Goal: Task Accomplishment & Management: Use online tool/utility

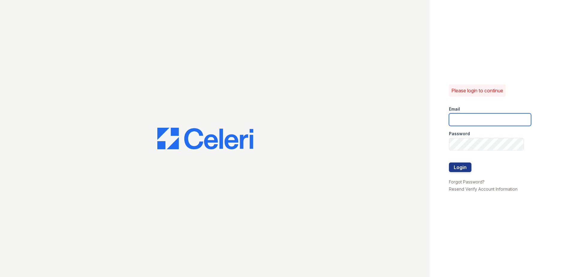
type input "[EMAIL_ADDRESS][DOMAIN_NAME]"
click at [450, 162] on div at bounding box center [490, 157] width 82 height 12
click at [455, 166] on button "Login" at bounding box center [460, 168] width 22 height 10
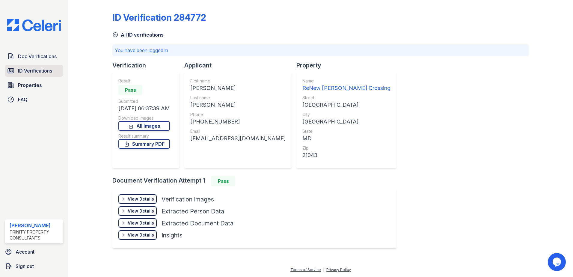
click at [41, 71] on span "ID Verifications" at bounding box center [35, 70] width 34 height 7
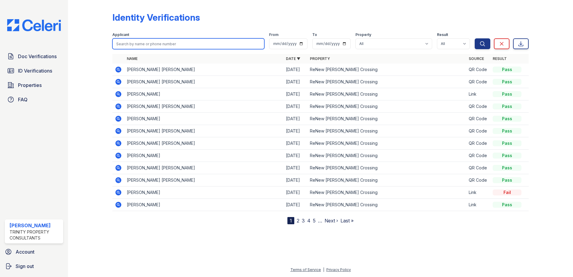
click at [147, 45] on input "search" at bounding box center [188, 43] width 152 height 11
type input "o"
type input "[PERSON_NAME]"
click at [475, 38] on button "Search" at bounding box center [483, 43] width 16 height 11
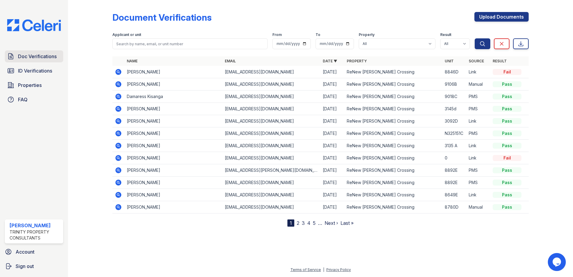
click at [31, 57] on span "Doc Verifications" at bounding box center [37, 56] width 39 height 7
click at [33, 75] on link "ID Verifications" at bounding box center [34, 71] width 58 height 12
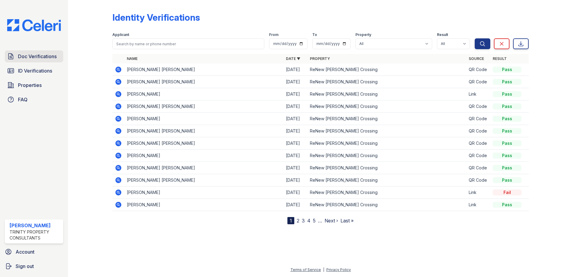
click at [24, 59] on span "Doc Verifications" at bounding box center [37, 56] width 39 height 7
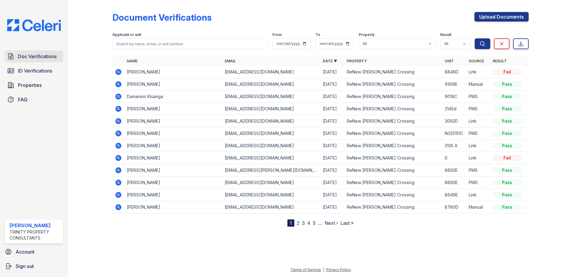
click at [37, 58] on span "Doc Verifications" at bounding box center [37, 56] width 39 height 7
click at [44, 70] on span "ID Verifications" at bounding box center [35, 70] width 34 height 7
